Goal: Communication & Community: Answer question/provide support

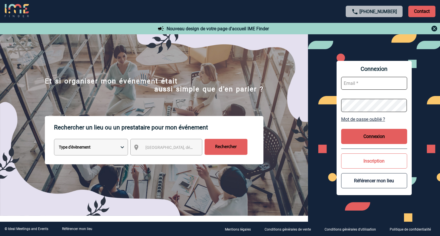
type input "ltrellu@ime-groupe.com"
click at [370, 137] on button "Connexion" at bounding box center [374, 136] width 66 height 15
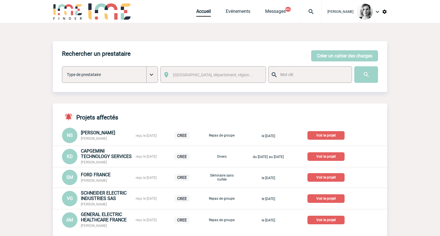
click at [319, 11] on img at bounding box center [311, 11] width 21 height 7
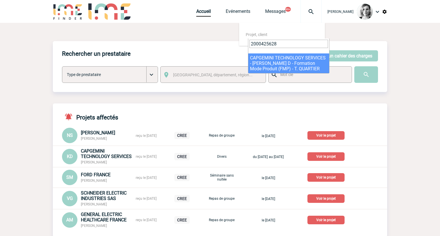
type input "2000425628"
click at [270, 50] on span "2000425628" at bounding box center [288, 46] width 81 height 15
select select "25129"
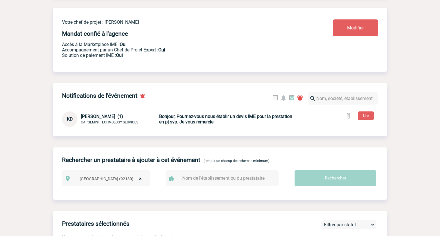
scroll to position [179, 0]
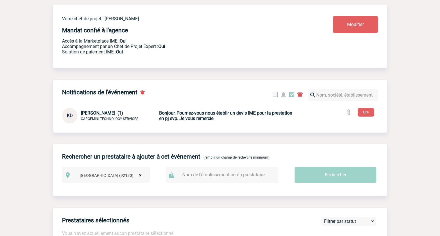
click at [195, 118] on b "Bonjour, Pourriez-vous nous établir un devis IME pour la prestation en pj svp. …" at bounding box center [225, 115] width 133 height 11
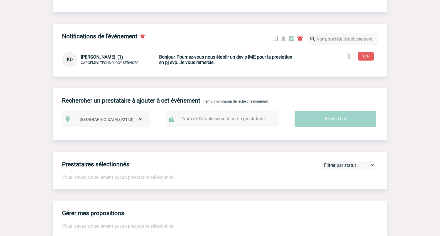
scroll to position [412, 0]
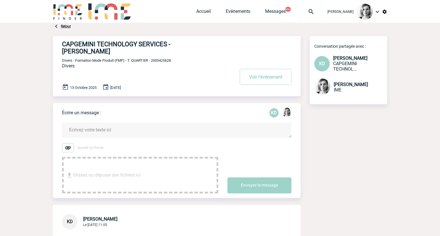
click at [322, 7] on div at bounding box center [311, 11] width 21 height 23
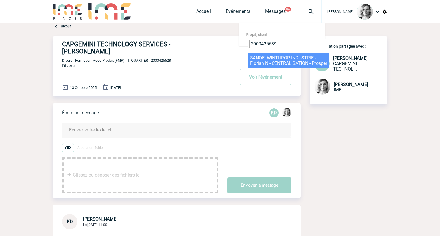
type input "2000425639"
select select "25140"
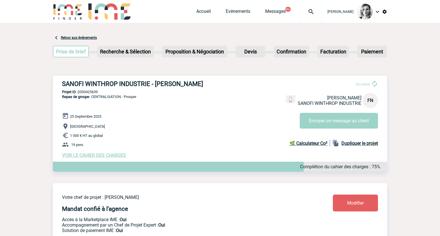
click at [314, 13] on img at bounding box center [311, 11] width 21 height 7
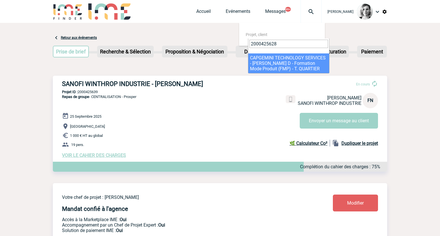
type input "2000425628"
select select "25129"
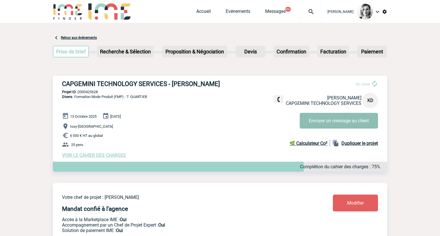
click at [307, 128] on button "Envoyer un message au client" at bounding box center [339, 121] width 78 height 16
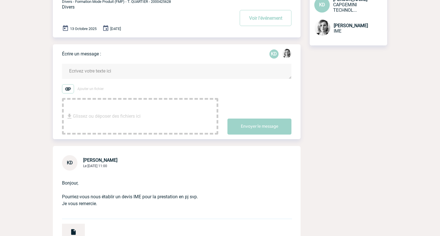
scroll to position [107, 0]
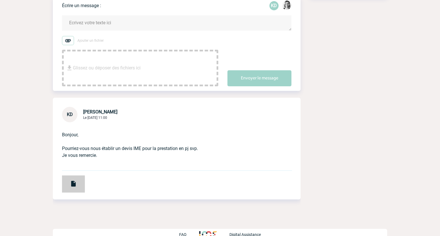
click at [71, 180] on img at bounding box center [73, 183] width 7 height 7
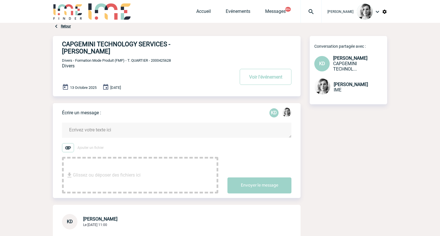
click at [111, 123] on textarea at bounding box center [177, 130] width 230 height 15
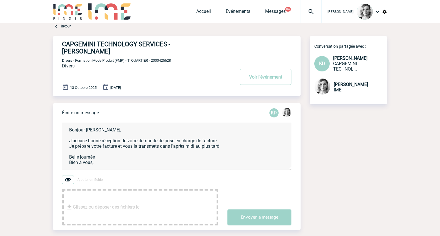
scroll to position [1, 0]
type textarea "Bonjour [PERSON_NAME], J'accuse bonne réception de votre demande de prise en ch…"
click at [246, 222] on div "Écrire un message : KD Bonjour [PERSON_NAME], J'accuse bonne réception de votre…" at bounding box center [181, 166] width 239 height 127
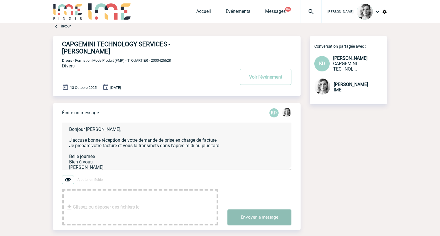
click at [249, 214] on button "Envoyer le message" at bounding box center [260, 218] width 64 height 16
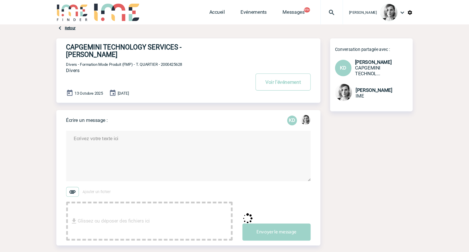
scroll to position [0, 0]
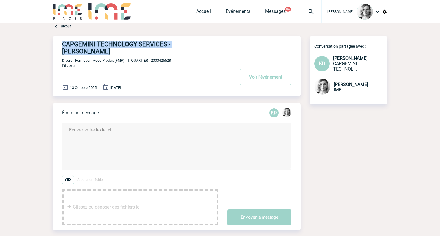
drag, startPoint x: 61, startPoint y: 43, endPoint x: 217, endPoint y: 45, distance: 155.2
click at [216, 45] on div "CAPGEMINI TECHNOLOGY SERVICES - [PERSON_NAME] Voir l'événement Divers - Formati…" at bounding box center [177, 66] width 248 height 60
copy h4 "CAPGEMINI TECHNOLOGY SERVICES - [PERSON_NAME]"
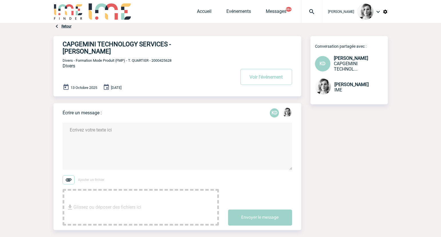
click at [166, 58] on span "Divers - Formation Mode Produit (FMP) - T. QUARTIER - 2000425628" at bounding box center [117, 60] width 109 height 4
copy span "2000425628"
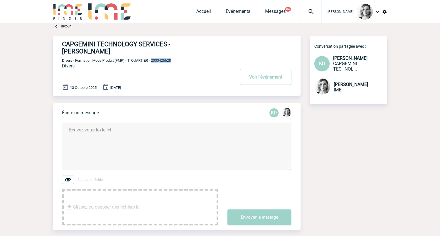
click at [157, 58] on span "Divers - Formation Mode Produit (FMP) - T. QUARTIER - 2000425628" at bounding box center [116, 60] width 109 height 4
copy span "2000425628"
click at [143, 47] on h4 "CAPGEMINI TECHNOLOGY SERVICES - [PERSON_NAME]" at bounding box center [140, 48] width 156 height 14
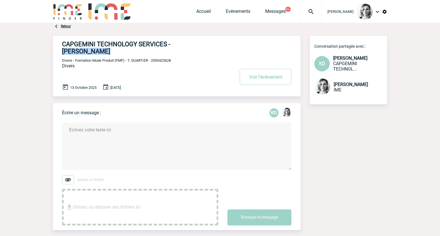
drag, startPoint x: 219, startPoint y: 47, endPoint x: 174, endPoint y: 45, distance: 45.8
click at [174, 45] on div "CAPGEMINI TECHNOLOGY SERVICES - [PERSON_NAME] Voir l'événement Divers - Formati…" at bounding box center [181, 64] width 239 height 56
copy h4 "[PERSON_NAME]"
